Goal: Task Accomplishment & Management: Use online tool/utility

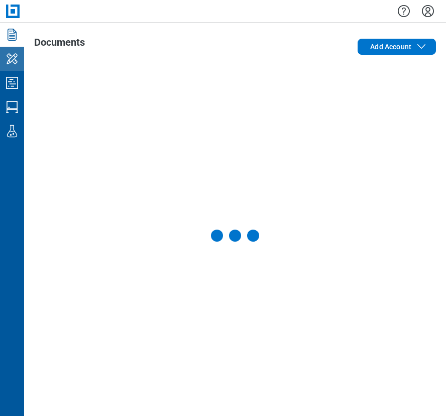
click at [15, 62] on icon "My Workspace" at bounding box center [12, 59] width 16 height 16
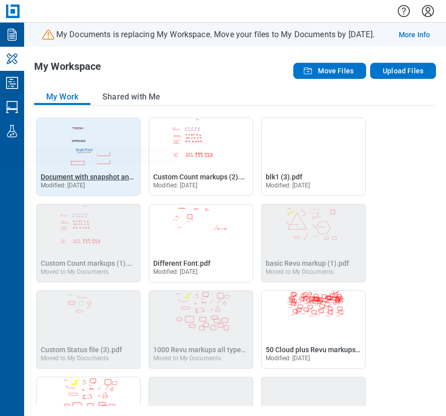
click at [85, 174] on span "Document with snapshot and stamp markup.pdf" at bounding box center [117, 177] width 152 height 8
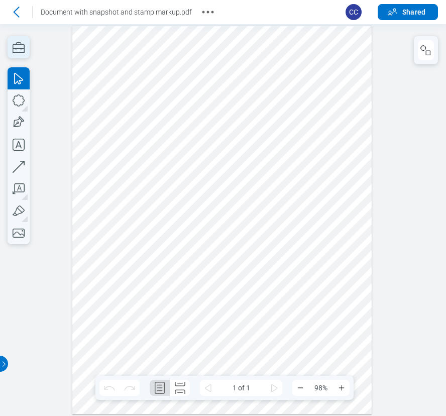
click at [18, 41] on icon "button" at bounding box center [19, 47] width 22 height 22
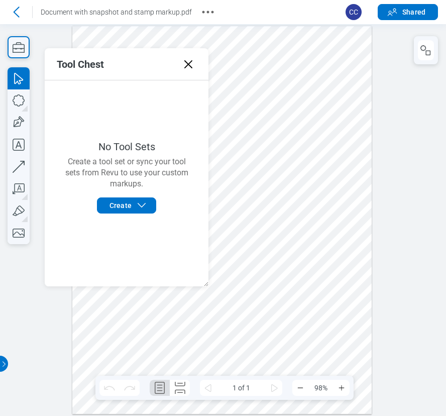
click at [293, 65] on div at bounding box center [222, 220] width 300 height 388
drag, startPoint x: 186, startPoint y: 61, endPoint x: 143, endPoint y: 38, distance: 49.2
click at [186, 61] on icon at bounding box center [188, 64] width 8 height 8
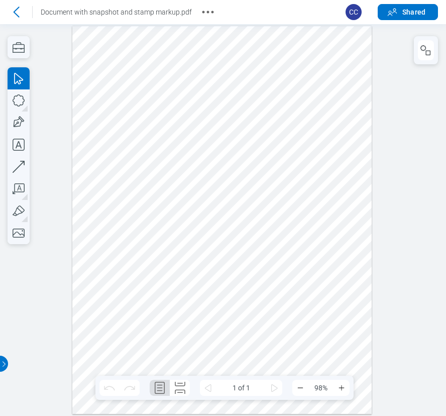
click at [5, 47] on div at bounding box center [223, 220] width 446 height 392
click at [16, 44] on icon "button" at bounding box center [19, 47] width 22 height 22
click at [14, 49] on icon "button" at bounding box center [19, 47] width 22 height 22
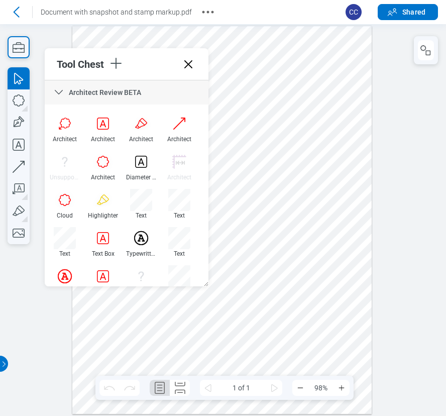
drag, startPoint x: 203, startPoint y: 134, endPoint x: 217, endPoint y: 101, distance: 35.1
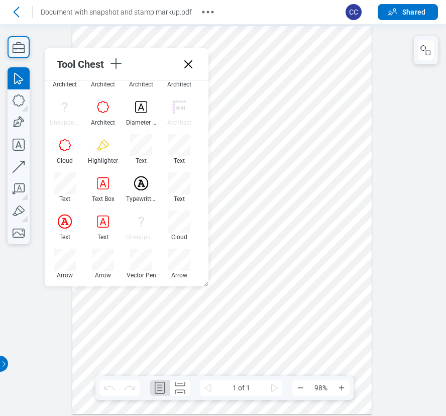
scroll to position [55, 0]
click at [323, 192] on div at bounding box center [222, 220] width 300 height 388
click at [326, 201] on div at bounding box center [222, 220] width 300 height 388
click at [327, 206] on div at bounding box center [222, 220] width 300 height 388
drag, startPoint x: 327, startPoint y: 213, endPoint x: 119, endPoint y: 207, distance: 208.4
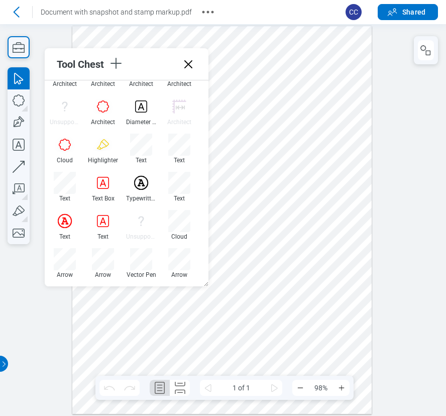
click at [327, 213] on div at bounding box center [222, 220] width 300 height 388
click at [20, 107] on icon "button" at bounding box center [19, 100] width 22 height 22
drag, startPoint x: 320, startPoint y: 76, endPoint x: 345, endPoint y: 120, distance: 50.4
click at [345, 120] on div at bounding box center [222, 220] width 300 height 388
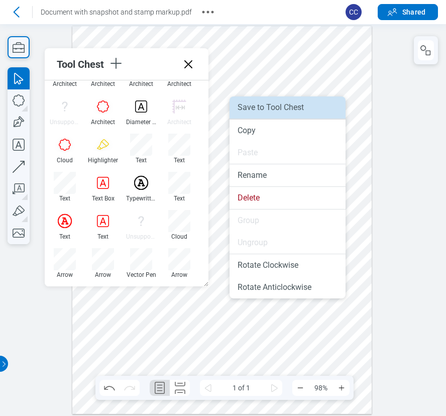
click at [325, 105] on li "Save to Tool Chest" at bounding box center [287, 107] width 116 height 22
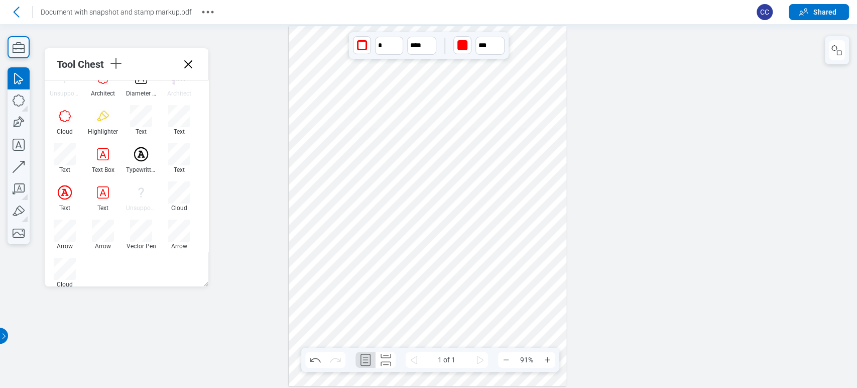
scroll to position [93, 0]
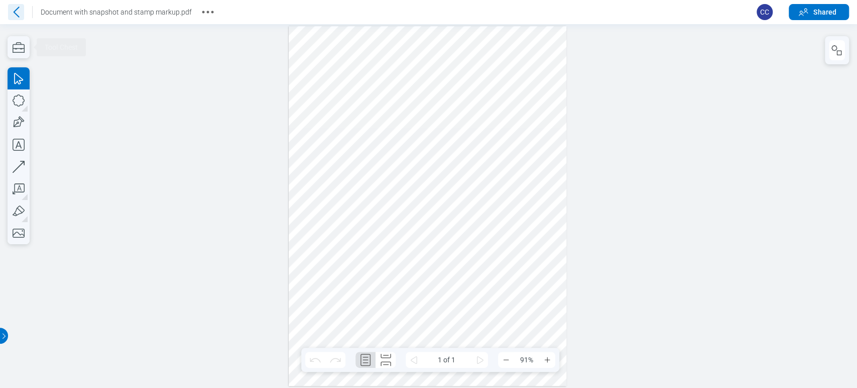
click at [20, 12] on icon at bounding box center [16, 12] width 16 height 16
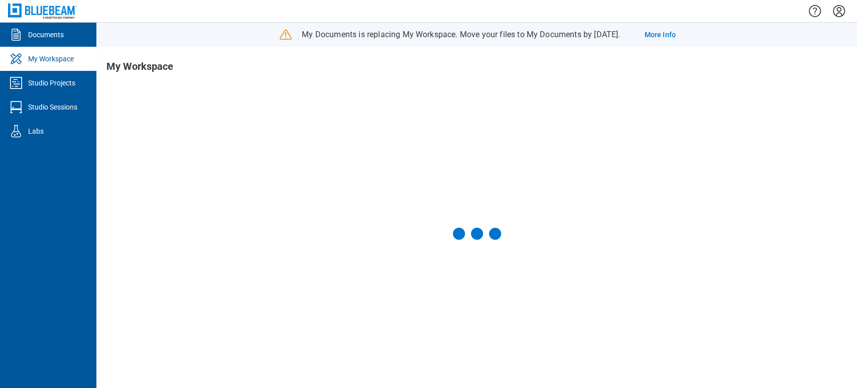
click at [833, 11] on icon "Settings" at bounding box center [839, 11] width 12 height 12
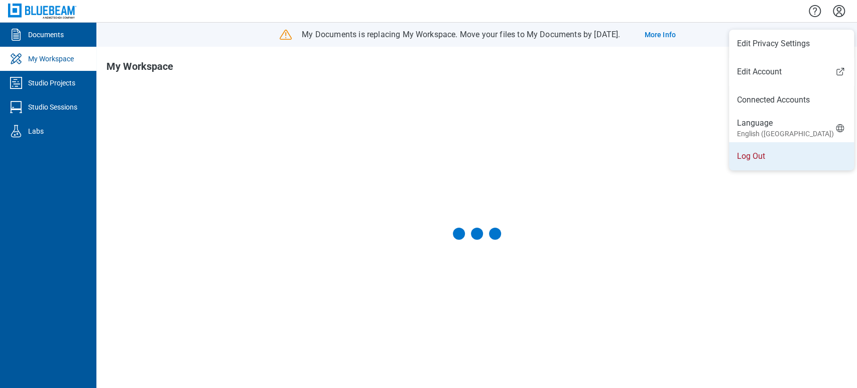
click at [769, 161] on li "Log Out" at bounding box center [791, 156] width 125 height 28
